Goal: Transaction & Acquisition: Book appointment/travel/reservation

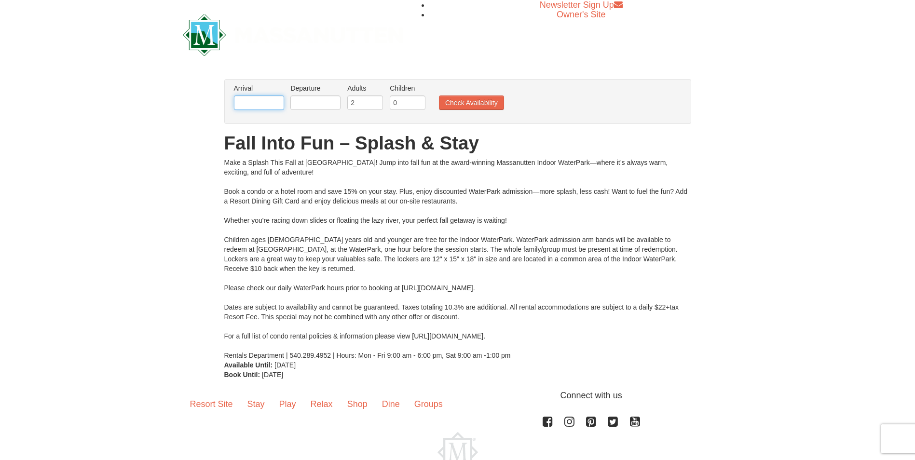
click at [269, 103] on input "text" at bounding box center [259, 102] width 50 height 14
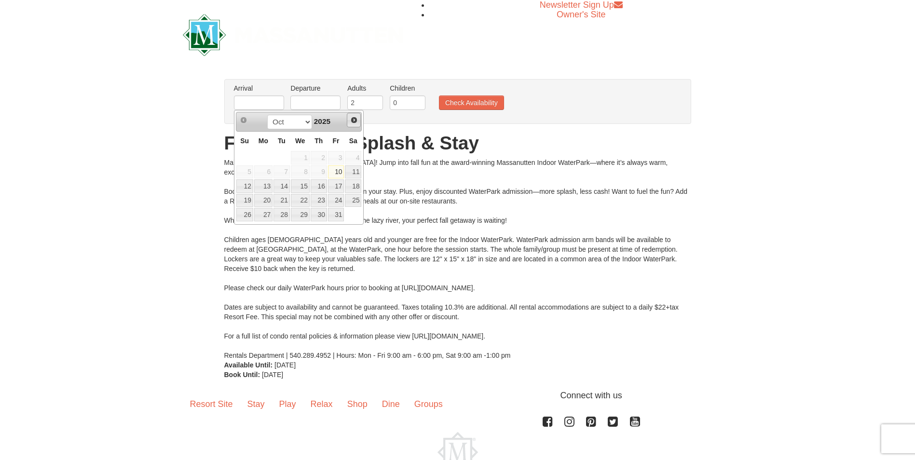
click at [352, 120] on span "Next" at bounding box center [354, 120] width 8 height 8
click at [296, 212] on link "26" at bounding box center [300, 214] width 19 height 13
type input "[DATE]"
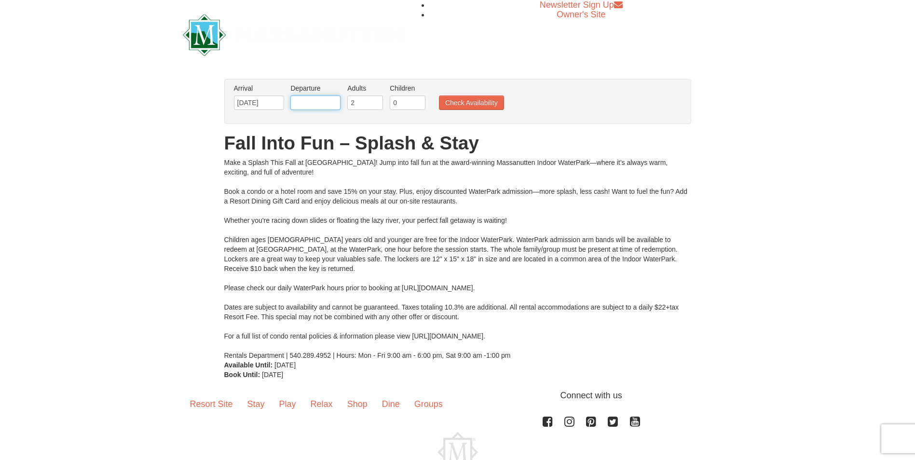
click at [331, 100] on input "text" at bounding box center [315, 102] width 50 height 14
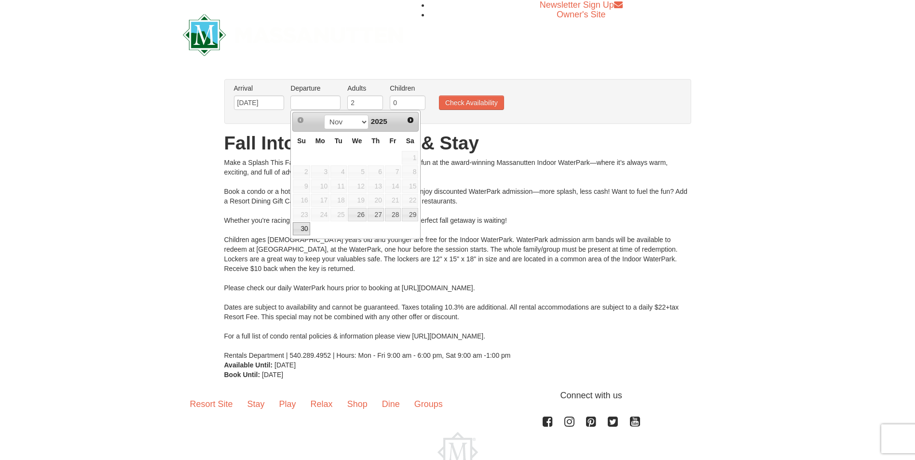
click at [305, 230] on link "30" at bounding box center [301, 228] width 17 height 13
type input "[DATE]"
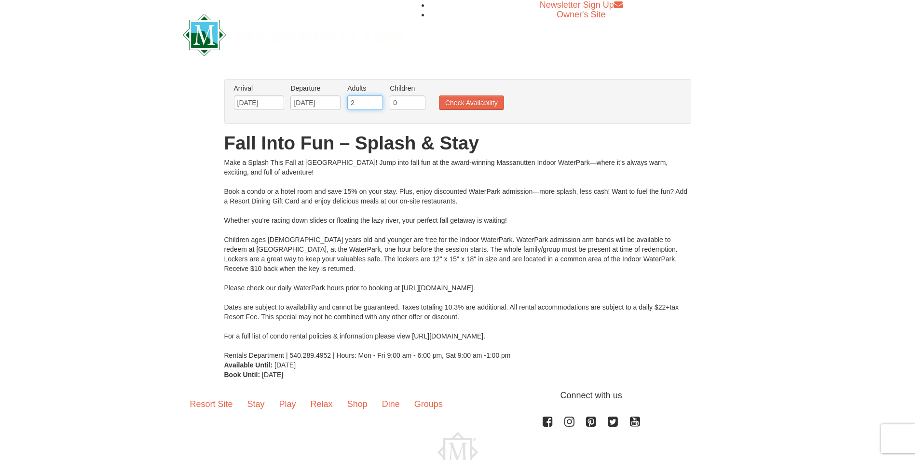
click at [360, 100] on input "2" at bounding box center [365, 102] width 36 height 14
click at [413, 103] on input "0" at bounding box center [408, 102] width 36 height 14
type input "2"
click at [486, 100] on button "Check Availability" at bounding box center [471, 102] width 65 height 14
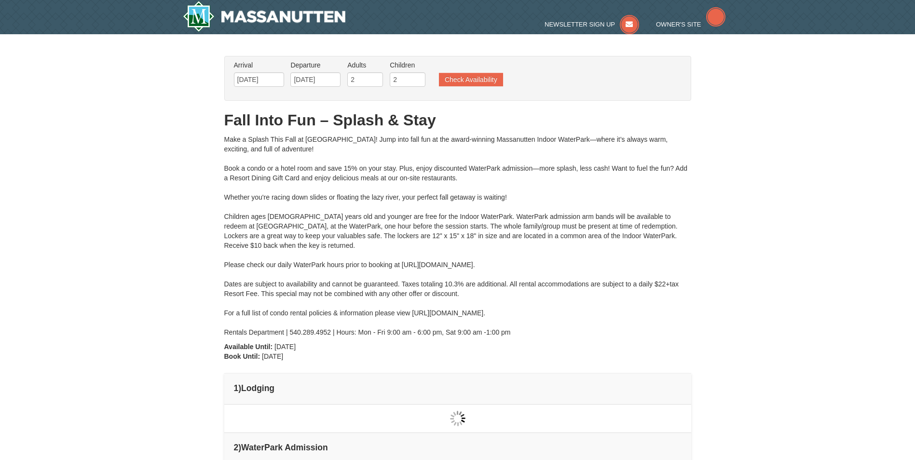
type input "11/27/2025"
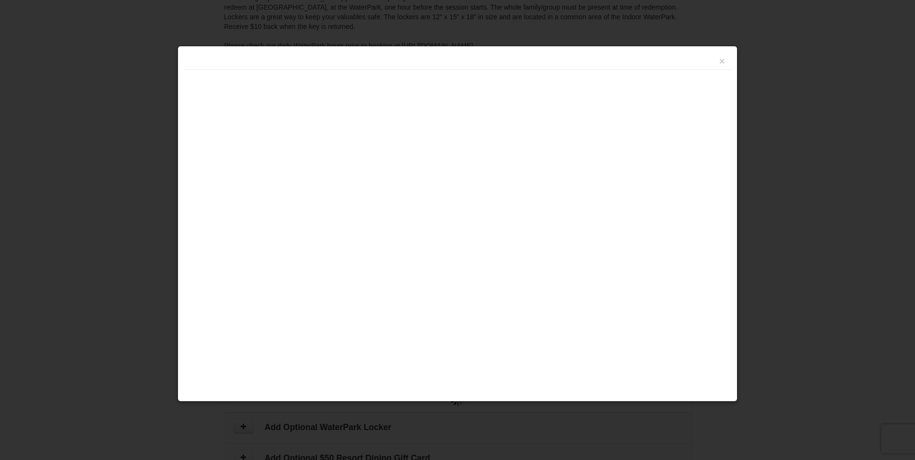
type input "[DATE]"
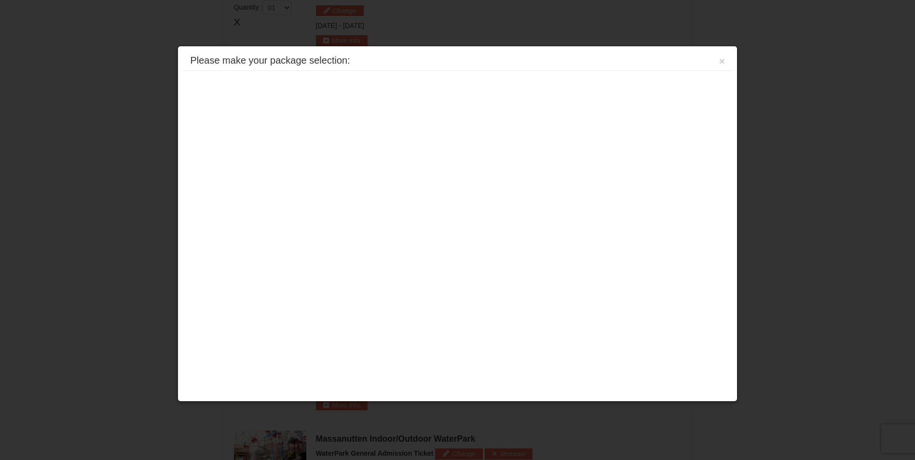
scroll to position [413, 0]
click at [721, 61] on button "×" at bounding box center [722, 61] width 6 height 10
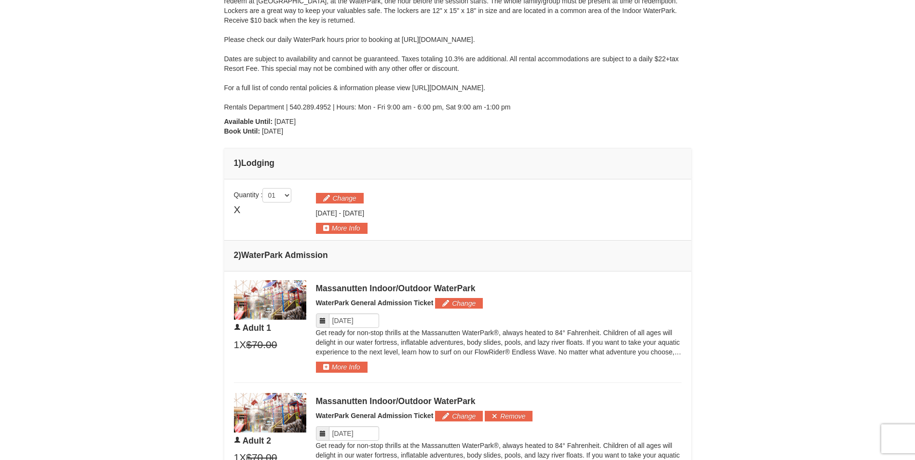
scroll to position [123, 0]
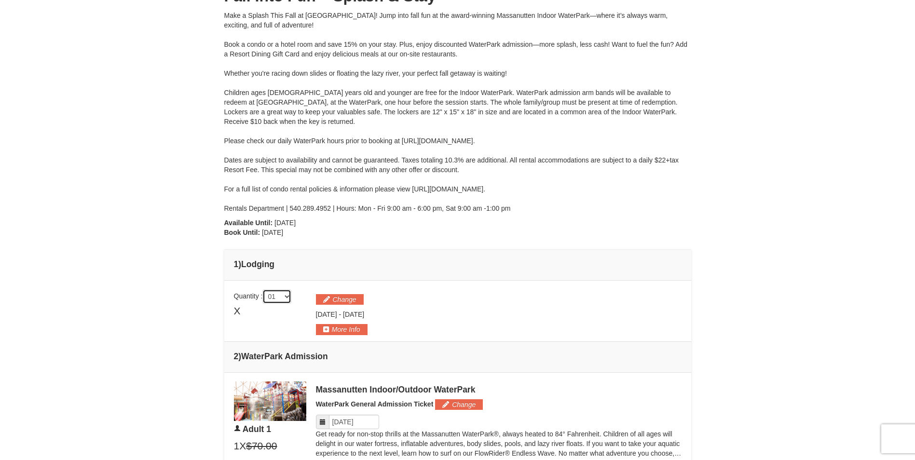
click at [290, 296] on select "01 02 03 04 05" at bounding box center [276, 296] width 29 height 14
select select "4"
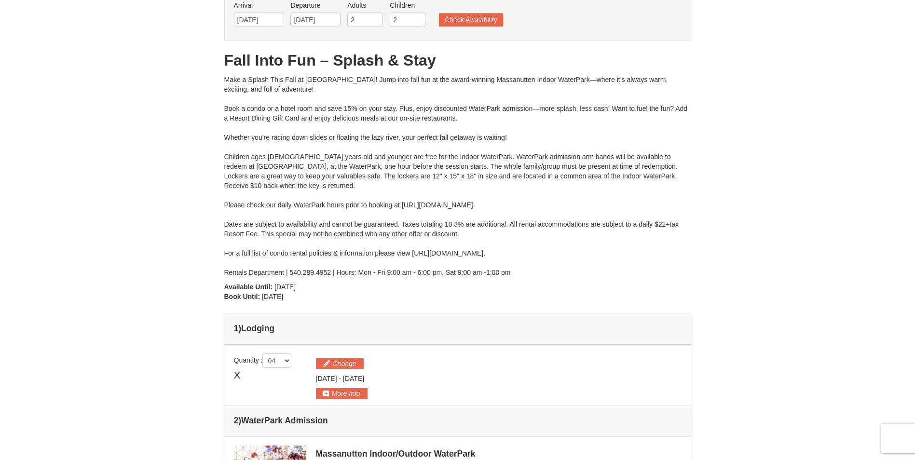
scroll to position [0, 0]
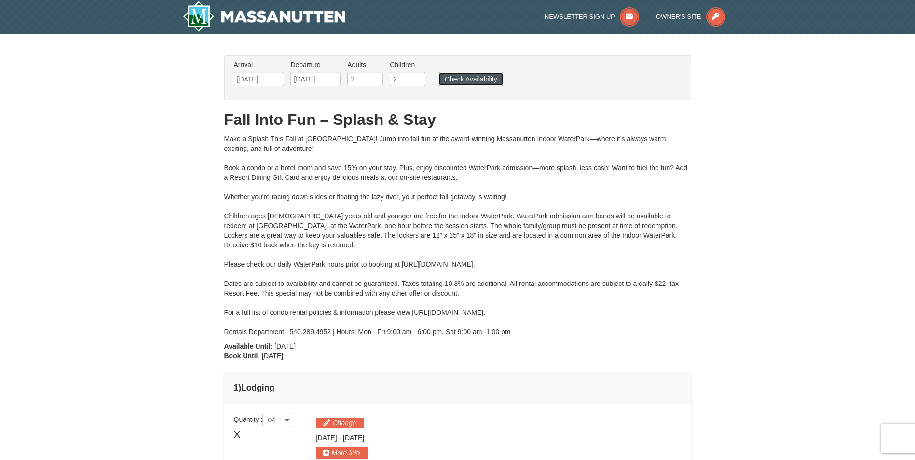
click at [479, 81] on button "Check Availability" at bounding box center [471, 78] width 64 height 13
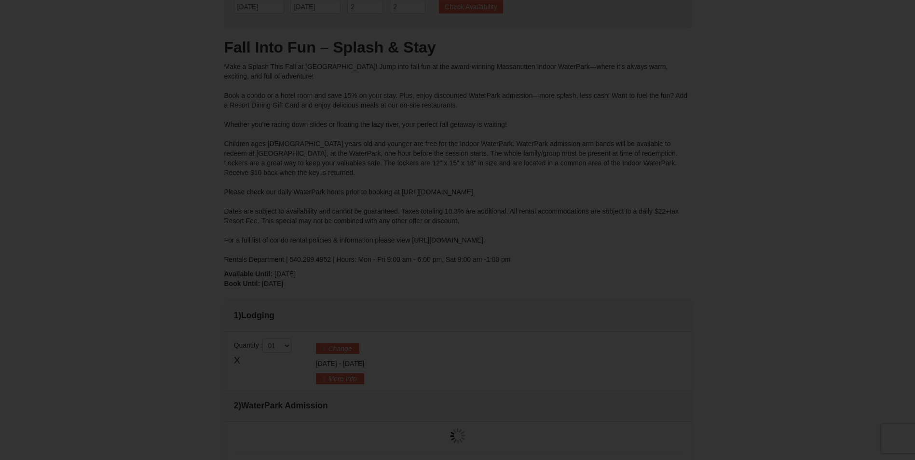
type input "[DATE]"
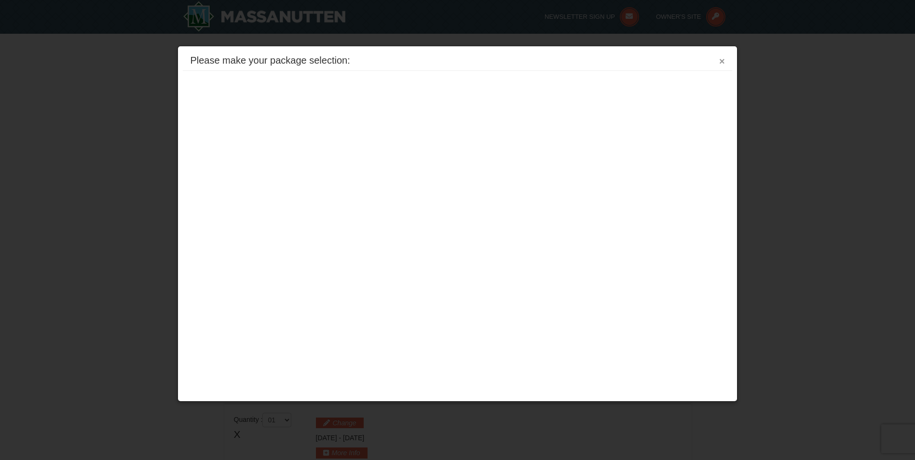
click at [721, 63] on button "×" at bounding box center [722, 61] width 6 height 10
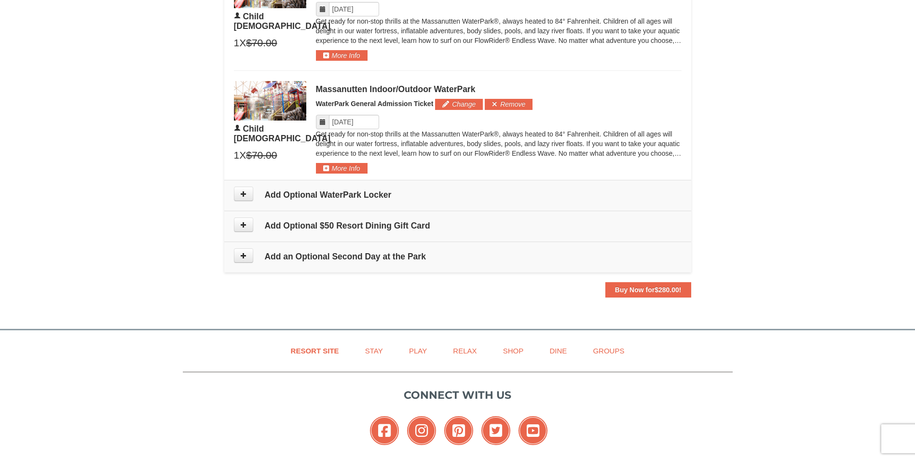
scroll to position [862, 0]
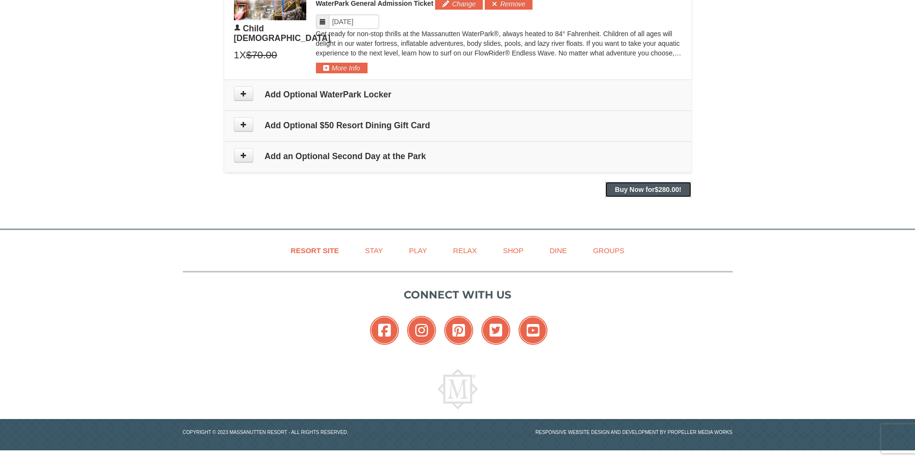
click at [653, 192] on strong "Buy Now for $280.00 !" at bounding box center [648, 190] width 67 height 8
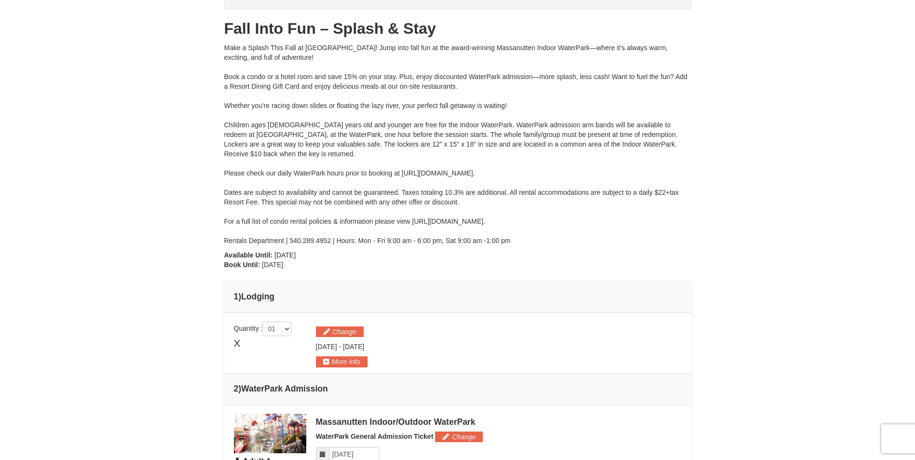
scroll to position [0, 0]
